Goal: Information Seeking & Learning: Learn about a topic

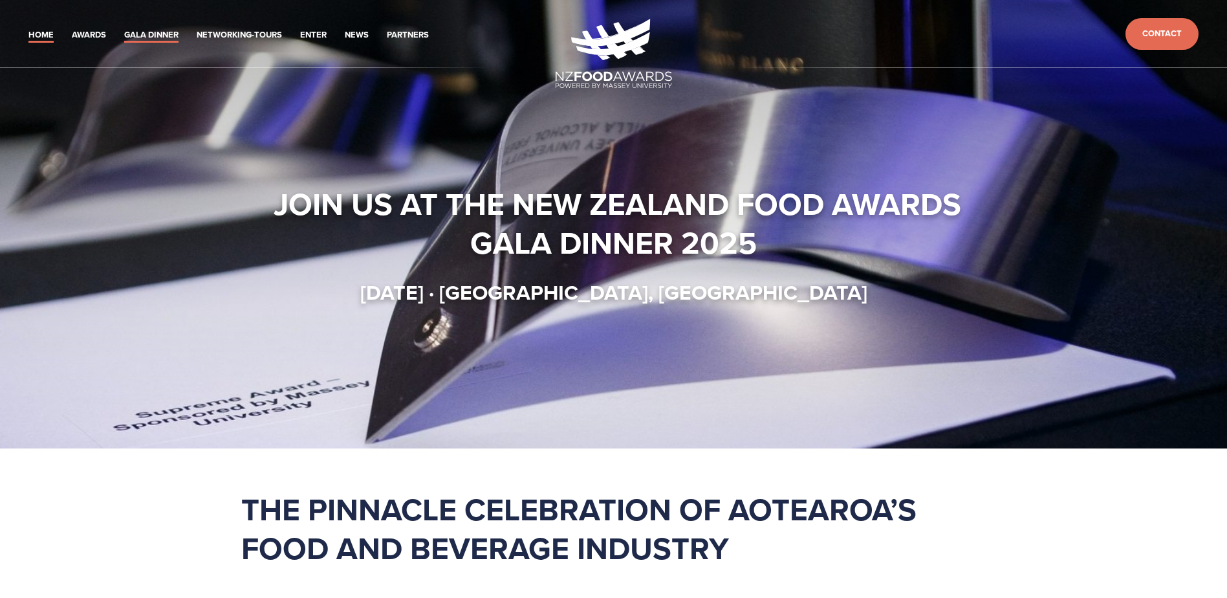
click at [153, 33] on link "Gala Dinner" at bounding box center [151, 35] width 54 height 15
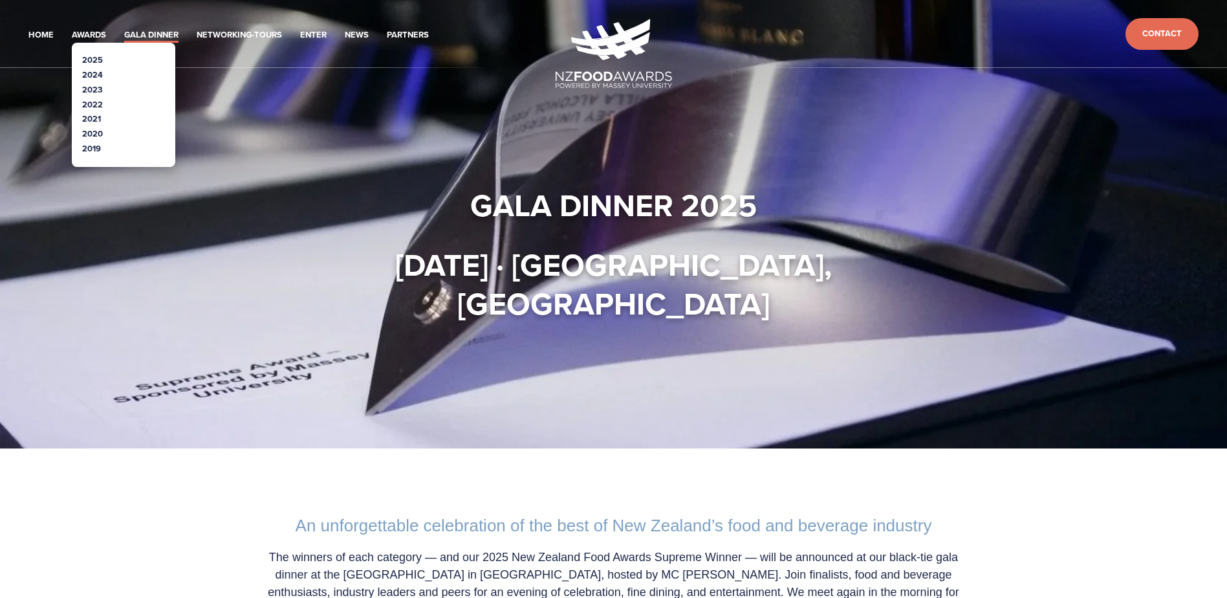
click at [89, 60] on link "2025" at bounding box center [92, 60] width 21 height 12
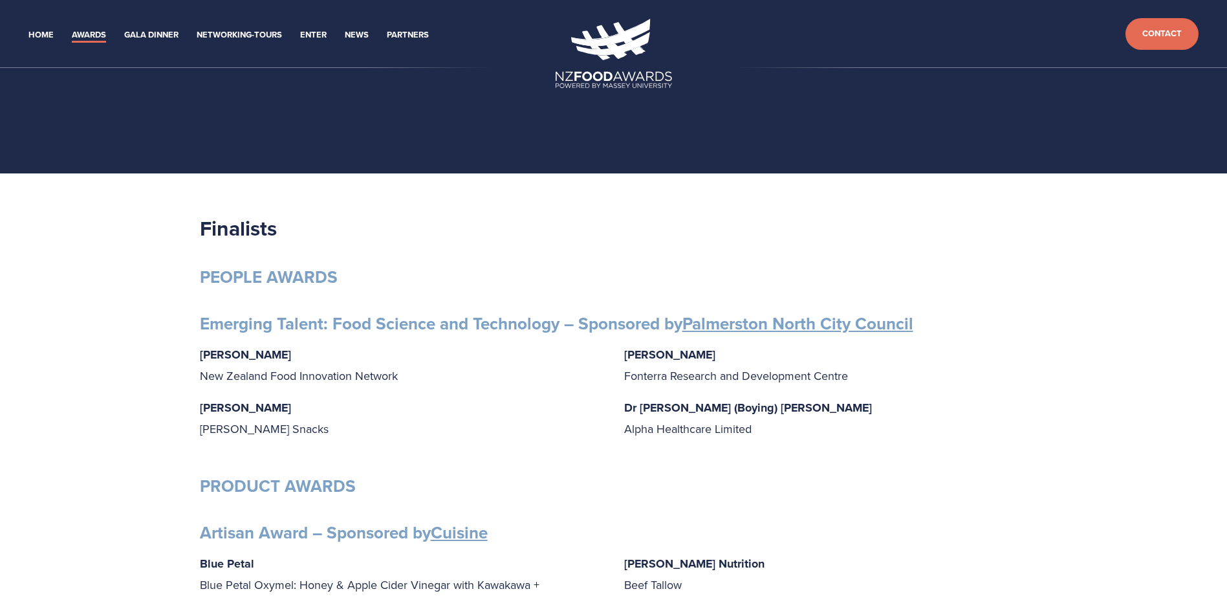
click at [468, 529] on link "Cuisine" at bounding box center [459, 532] width 57 height 25
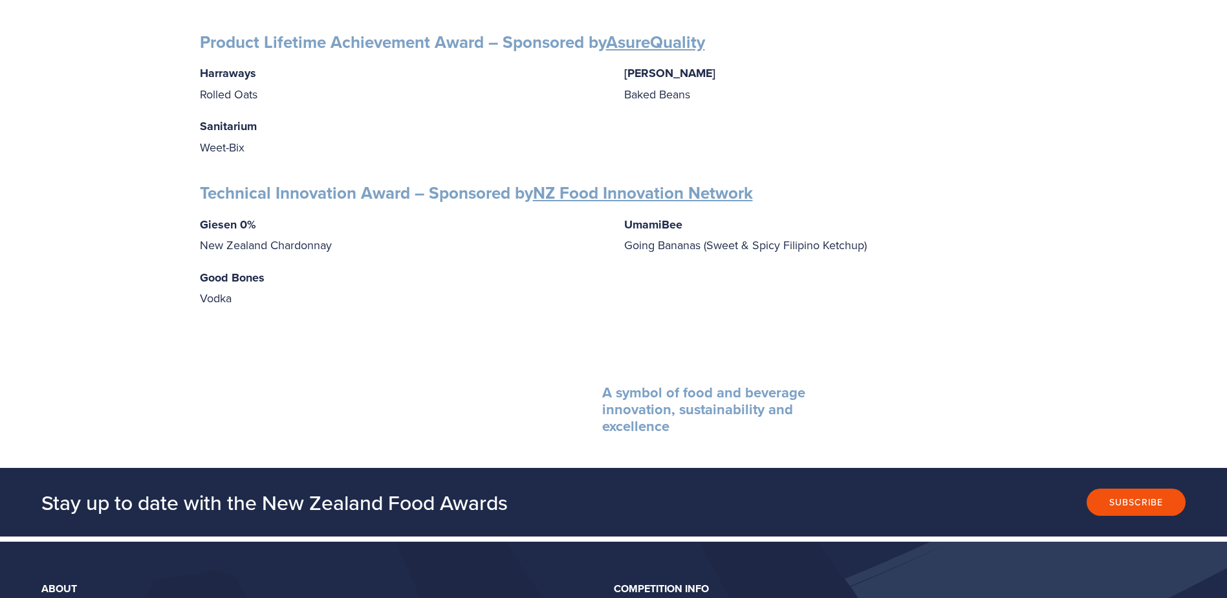
scroll to position [1617, 0]
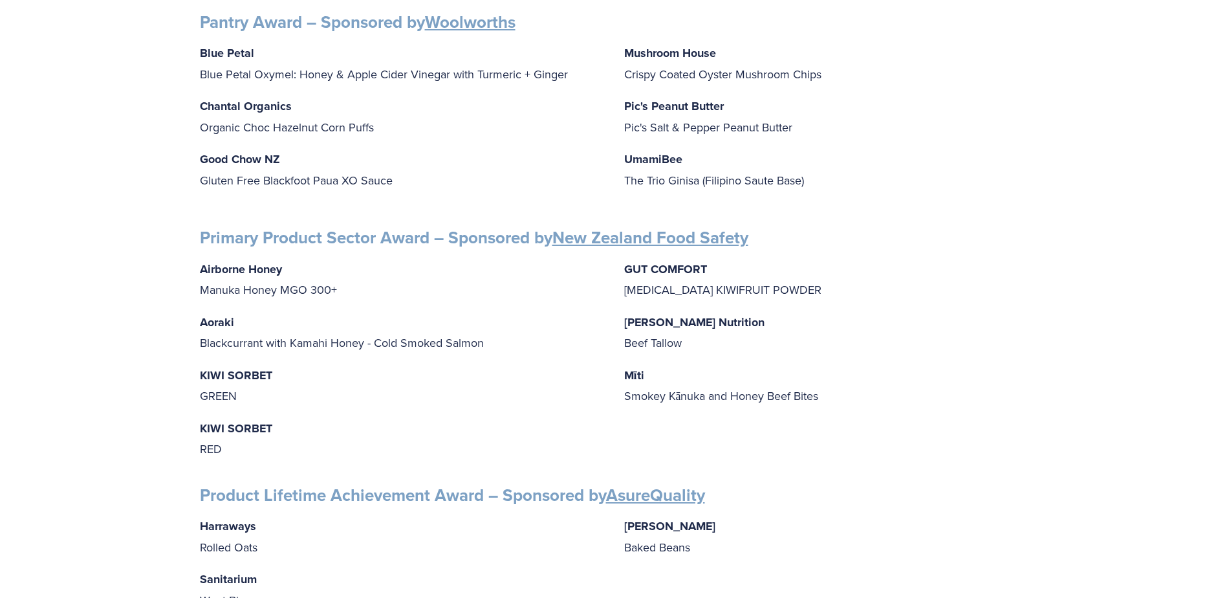
drag, startPoint x: 1050, startPoint y: 212, endPoint x: 1046, endPoint y: 153, distance: 58.9
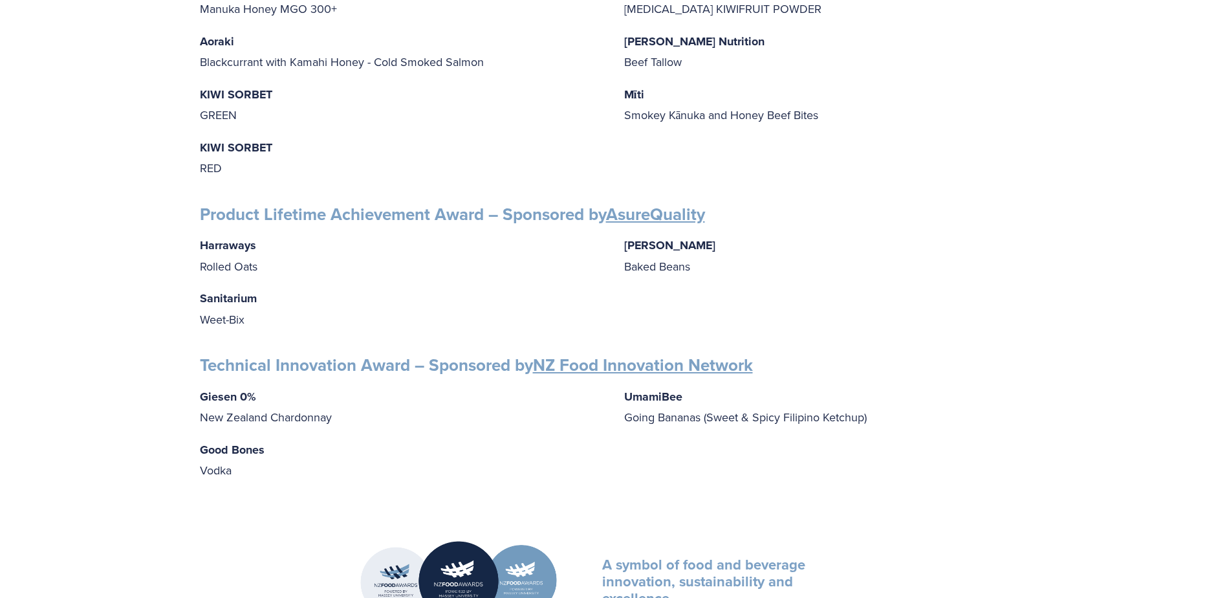
scroll to position [1875, 0]
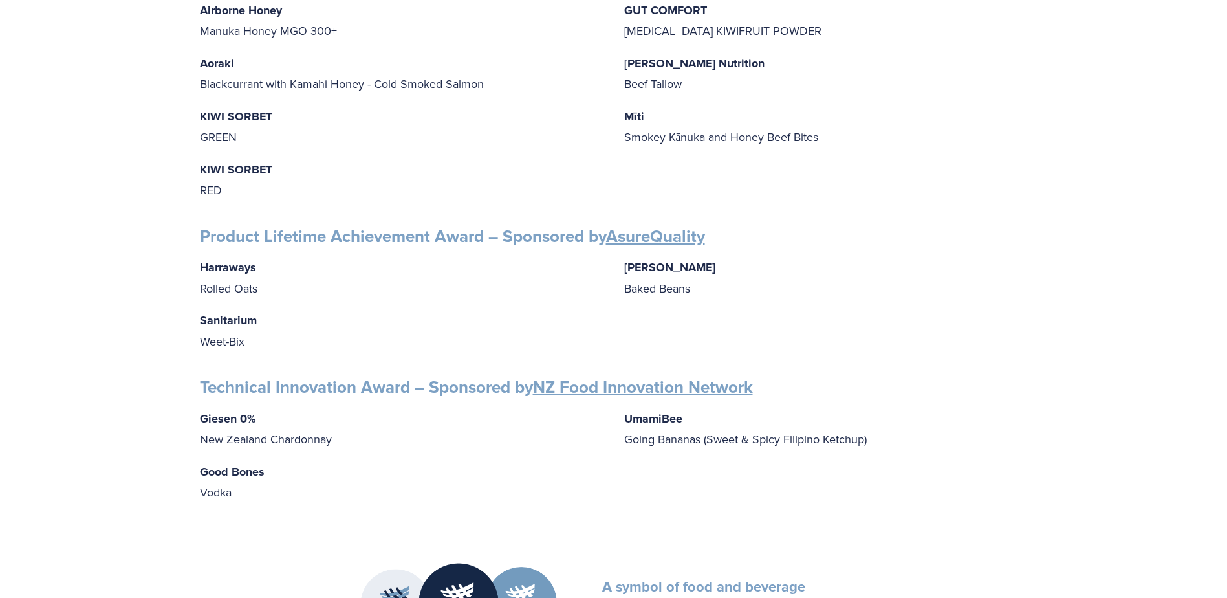
click at [891, 257] on p "Wattie's Baked Beans" at bounding box center [826, 277] width 404 height 41
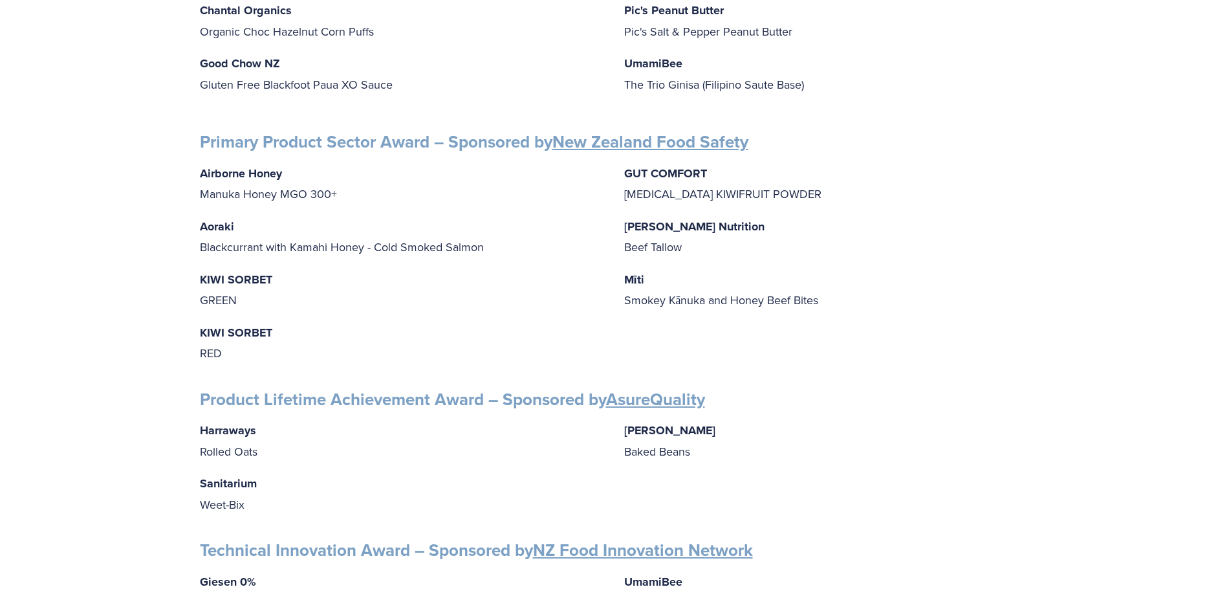
scroll to position [1681, 0]
